Goal: Find contact information: Find contact information

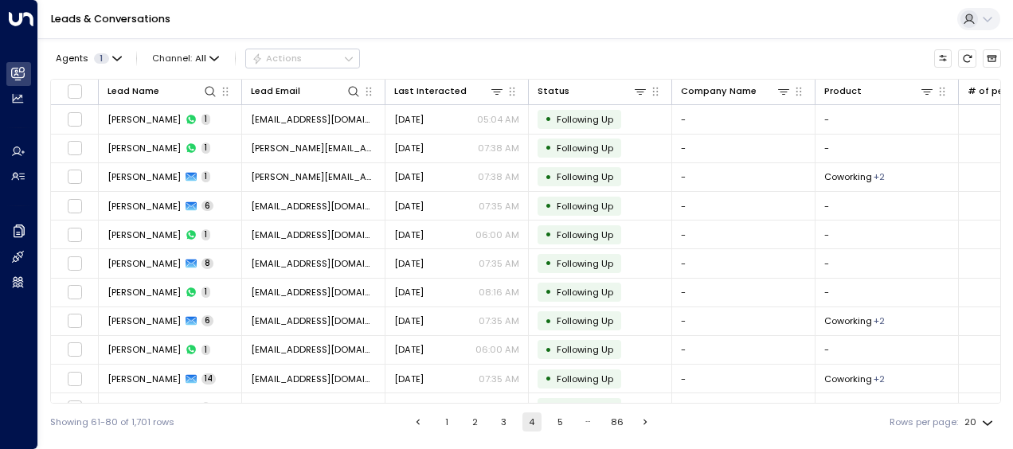
click at [441, 422] on button "1" at bounding box center [446, 421] width 19 height 19
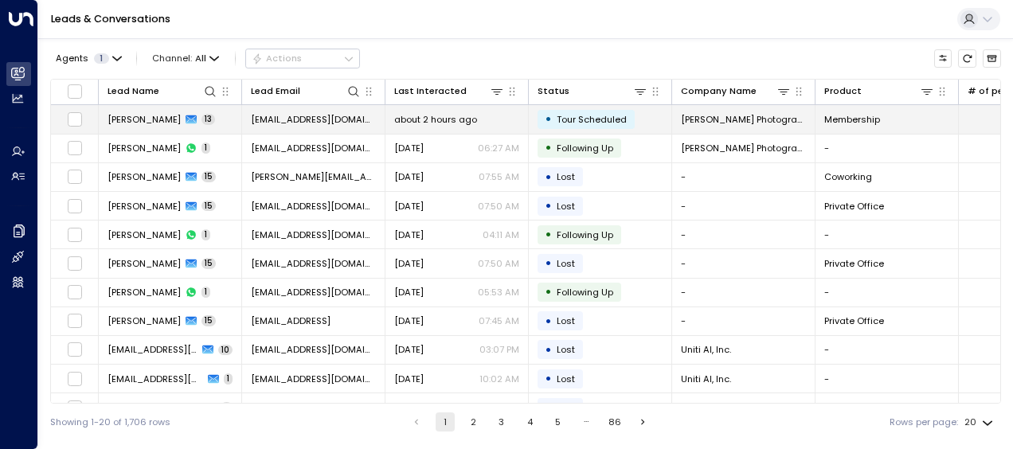
click at [156, 121] on span "[PERSON_NAME]" at bounding box center [143, 119] width 73 height 13
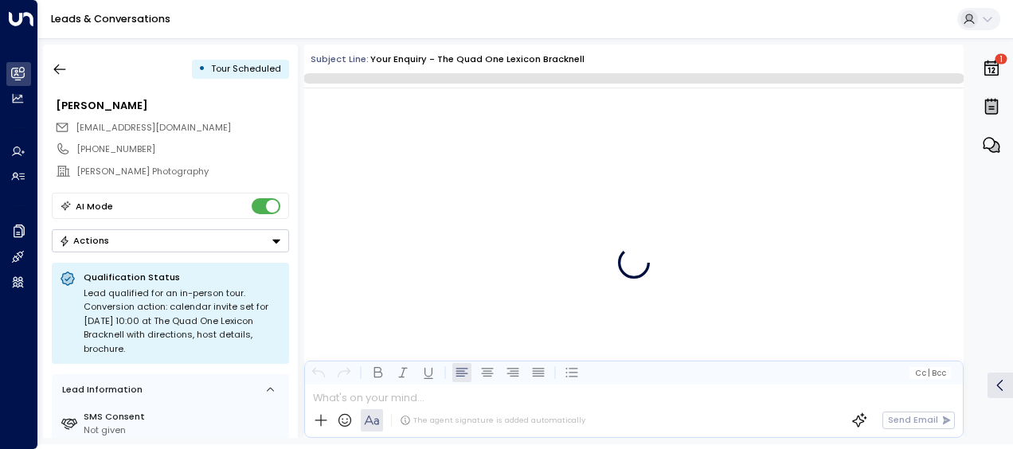
scroll to position [8542, 0]
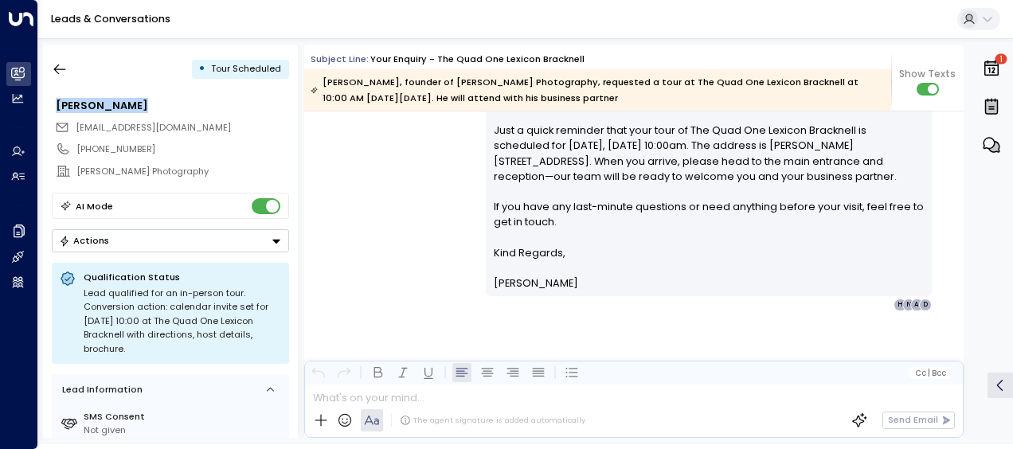
drag, startPoint x: 156, startPoint y: 99, endPoint x: 49, endPoint y: 99, distance: 106.7
click at [49, 99] on div "• Tour Scheduled [PERSON_NAME] [EMAIL_ADDRESS][DOMAIN_NAME] [PHONE_NUMBER] [PER…" at bounding box center [170, 241] width 255 height 393
drag, startPoint x: 49, startPoint y: 99, endPoint x: 82, endPoint y: 102, distance: 32.8
copy div "[PERSON_NAME]"
drag, startPoint x: 274, startPoint y: 123, endPoint x: 197, endPoint y: 112, distance: 77.1
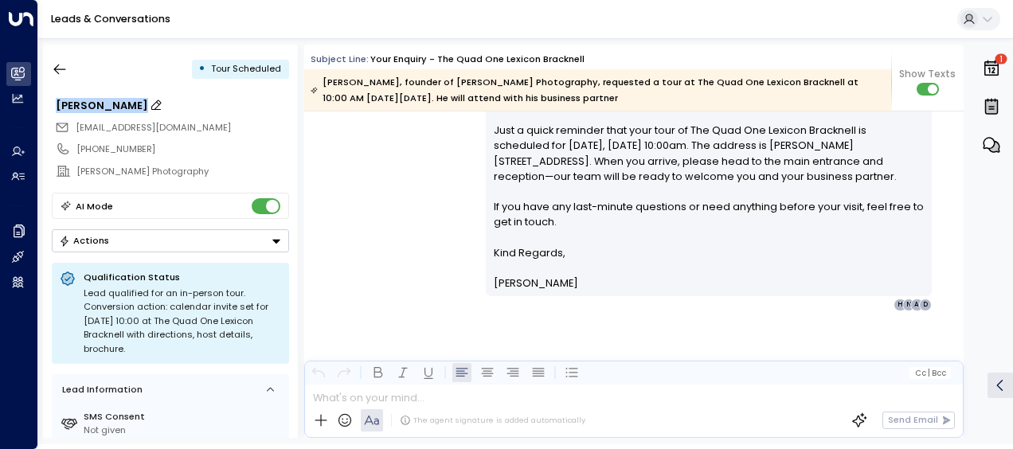
click at [197, 112] on div "[PERSON_NAME] [EMAIL_ADDRESS][DOMAIN_NAME] [PHONE_NUMBER] [PERSON_NAME] Photogr…" at bounding box center [170, 138] width 237 height 89
drag, startPoint x: 197, startPoint y: 112, endPoint x: 192, endPoint y: 126, distance: 14.6
copy div "[EMAIL_ADDRESS][DOMAIN_NAME]"
